Goal: Transaction & Acquisition: Purchase product/service

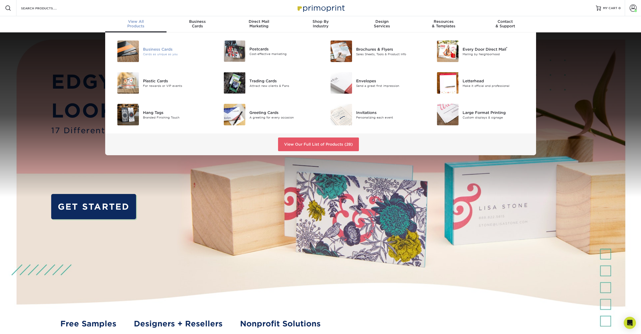
click at [148, 49] on div "Business Cards" at bounding box center [176, 49] width 67 height 6
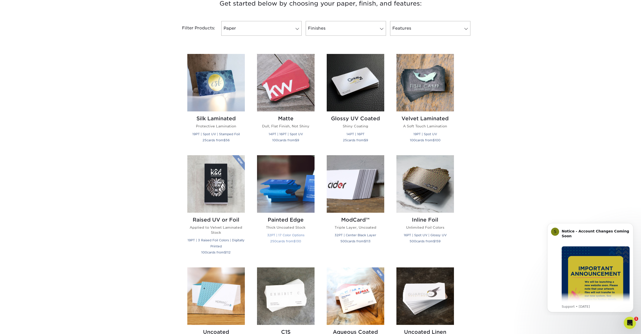
scroll to position [202, 0]
click at [275, 167] on img at bounding box center [286, 184] width 58 height 58
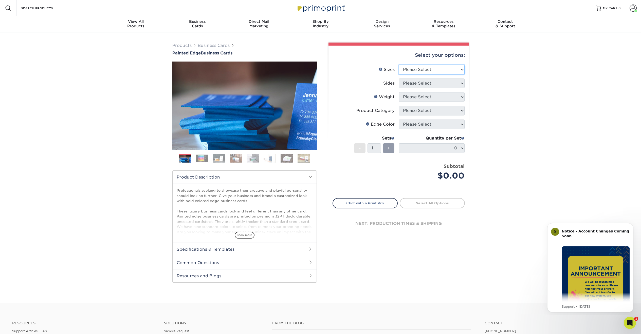
select select "2.00x3.50"
select select "13abbda7-1d64-4f25-8bb2-c179b224825d"
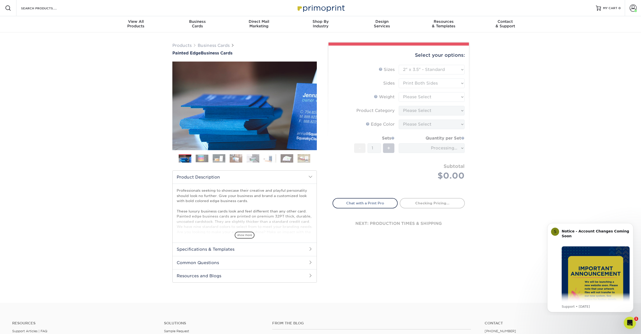
click at [446, 109] on form "Sizes Help Sizes Please Select 2" x 3.5" - Standard 2.125" x 3.375" - European …" at bounding box center [398, 128] width 132 height 127
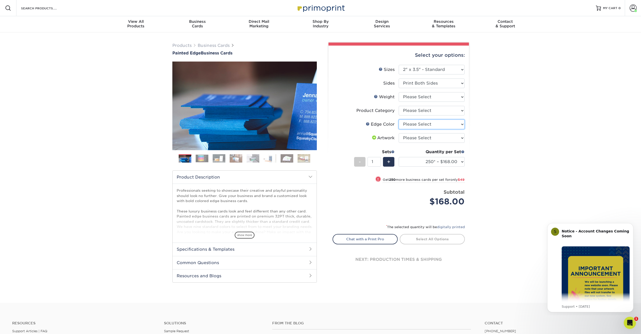
select select "8edf2e46-2dbb-4a7c-bc5c-20ba781fe219"
select select "upload"
select select "3b5148f1-0588-4f88-a218-97bcfdce65c1"
select select "32PTUC"
select select "-1"
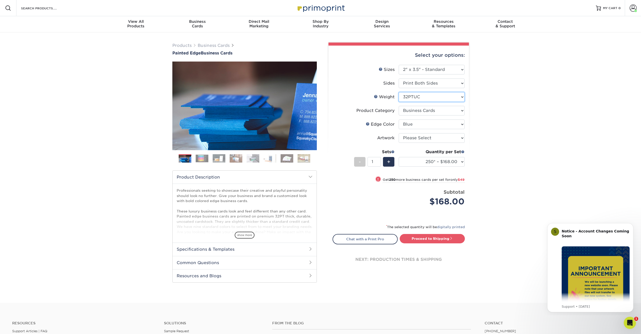
select select "-1"
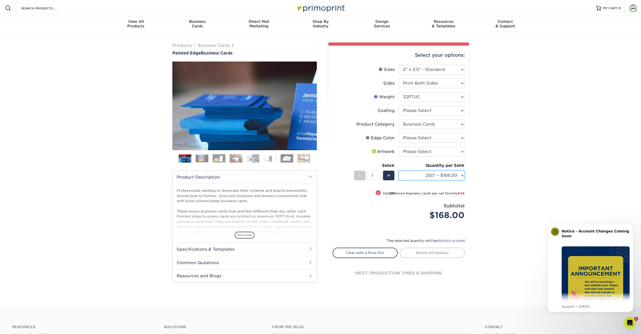
select select "500* – $217.00"
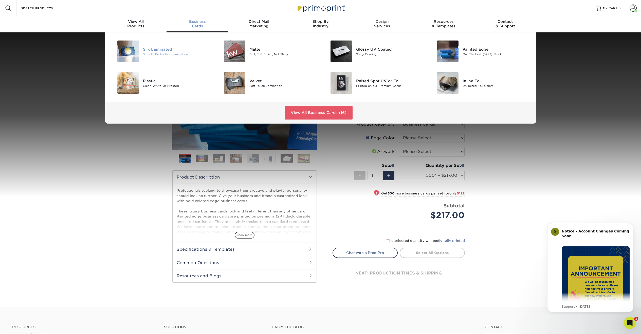
click at [152, 50] on div "Silk Laminated" at bounding box center [176, 49] width 67 height 6
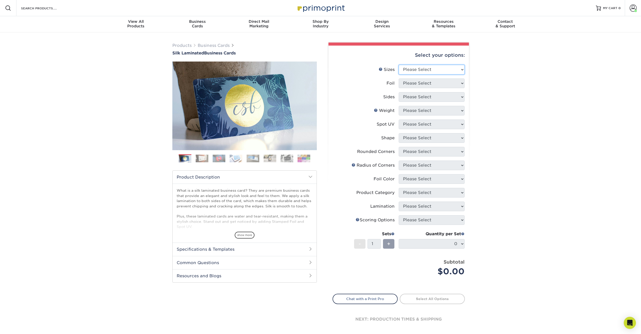
select select "2.00x3.50"
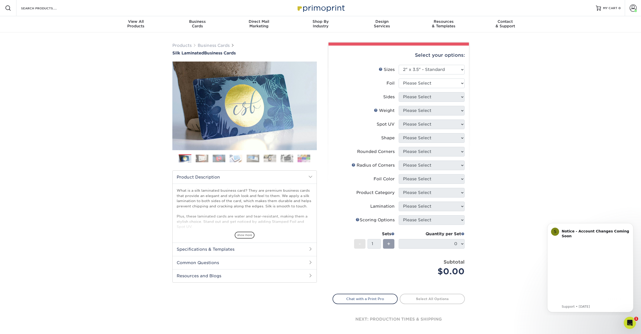
click at [477, 98] on div "Products Business Cards Silk Laminated Business Cards Previous Next" at bounding box center [320, 192] width 641 height 321
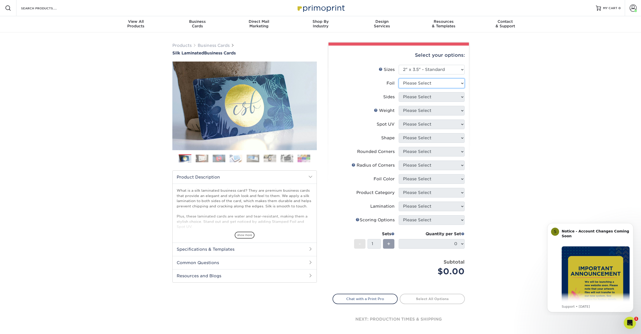
select select "0"
select select "13abbda7-1d64-4f25-8bb2-c179b224825d"
select select "16PT"
select select "0"
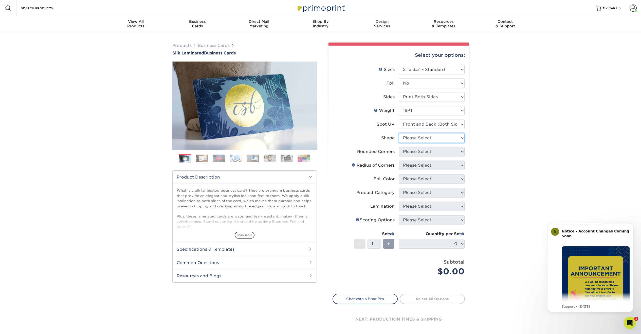
select select "standard"
select select "0"
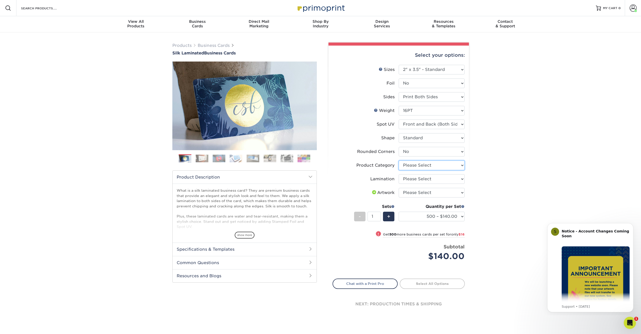
select select "3b5148f1-0588-4f88-a218-97bcfdce65c1"
select select "ccacb42f-45f7-42d3-bbd3-7c8421cf37f0"
select select "upload"
click at [433, 282] on link "Proceed to Shipping" at bounding box center [432, 283] width 65 height 9
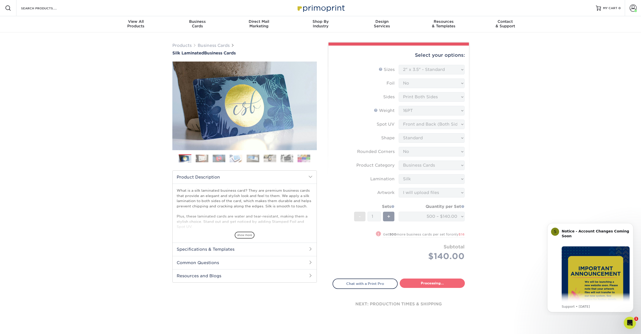
type input "Set 1"
select select "a02e7c76-bdf4-4cc9-8b1d-1aa03151ab1e"
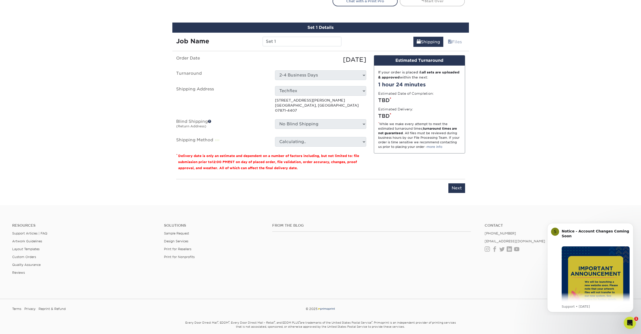
scroll to position [292, 0]
